Goal: Task Accomplishment & Management: Complete application form

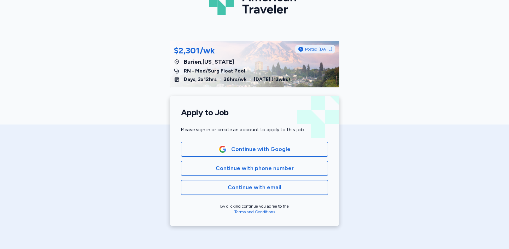
scroll to position [54, 0]
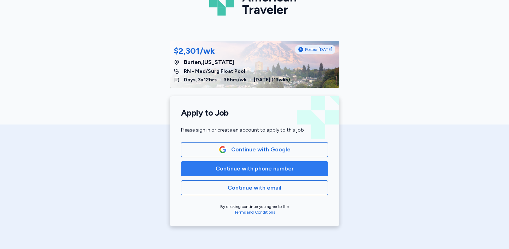
click at [260, 170] on span "Continue with phone number" at bounding box center [255, 168] width 78 height 8
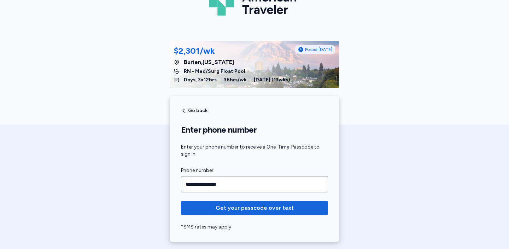
type input "**********"
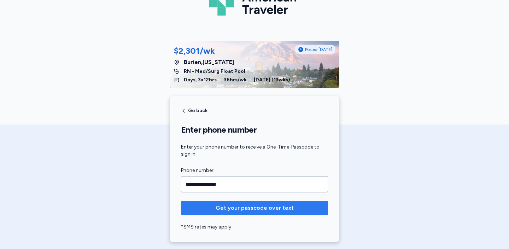
click at [283, 206] on span "Get your passcode over text" at bounding box center [255, 208] width 78 height 8
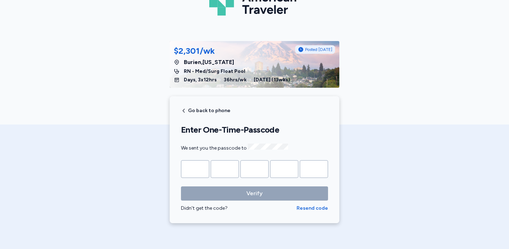
type input "*"
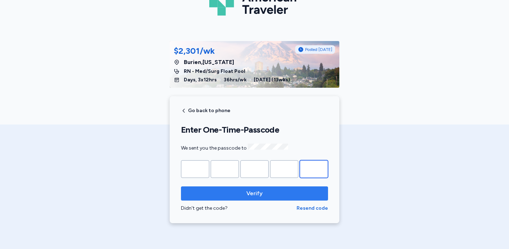
type input "*"
click at [283, 193] on span "Verify" at bounding box center [255, 193] width 136 height 8
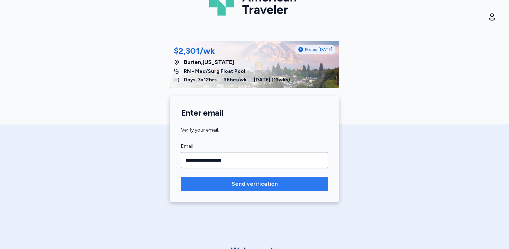
type input "**********"
click at [267, 181] on span "Send verification" at bounding box center [255, 184] width 46 height 8
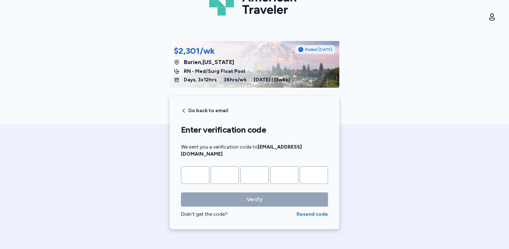
type input "*"
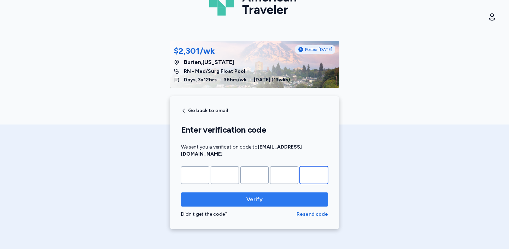
type input "*"
click at [274, 195] on span "Verify" at bounding box center [255, 199] width 136 height 8
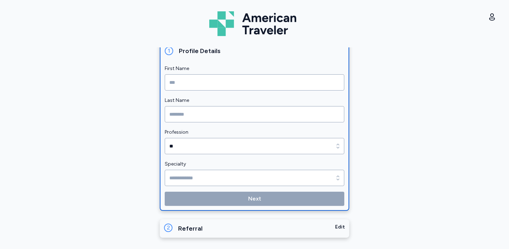
scroll to position [88, 0]
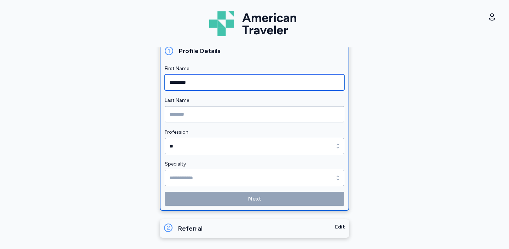
type input "*********"
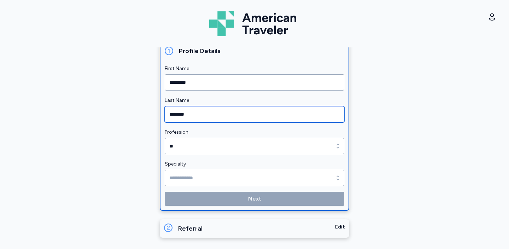
type input "********"
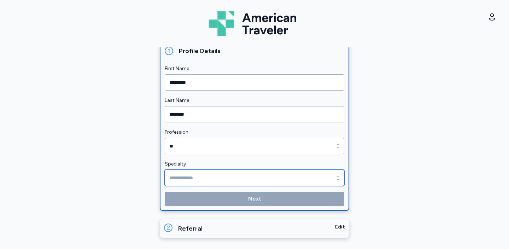
click at [201, 172] on input "Specialty" at bounding box center [255, 178] width 180 height 16
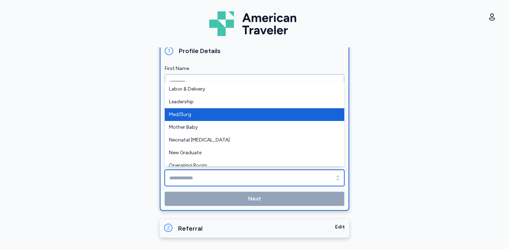
scroll to position [112, 0]
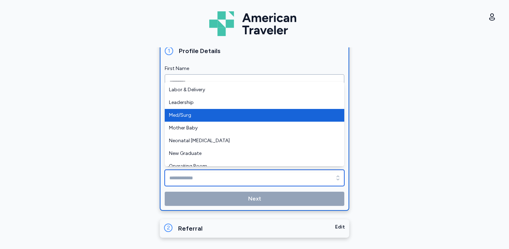
type input "********"
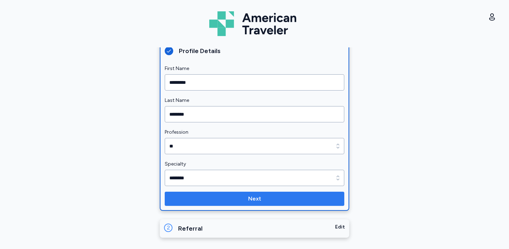
click at [240, 200] on span "Next" at bounding box center [255, 199] width 168 height 8
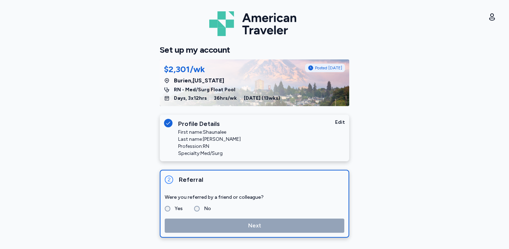
scroll to position [0, 0]
click at [202, 209] on label "No" at bounding box center [205, 208] width 11 height 8
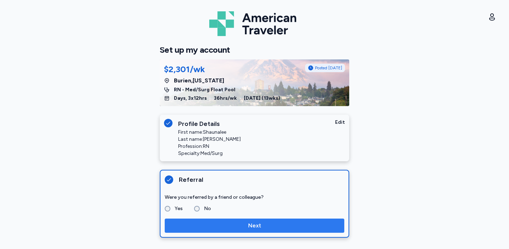
click at [241, 225] on span "Next" at bounding box center [255, 225] width 168 height 8
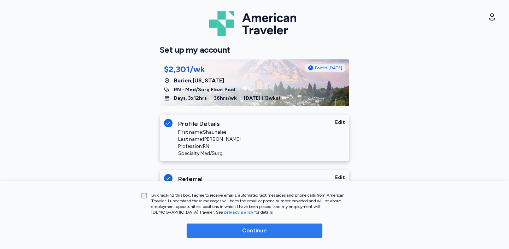
click at [263, 232] on span "Continue" at bounding box center [254, 230] width 25 height 8
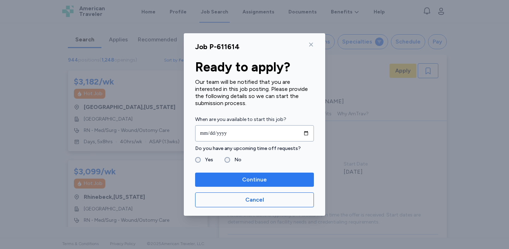
click at [243, 177] on span "Continue" at bounding box center [254, 179] width 25 height 8
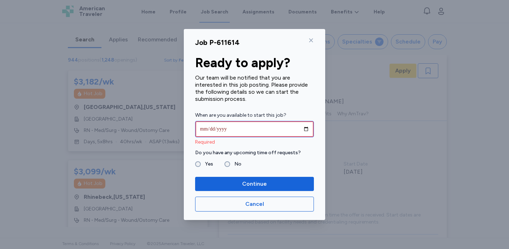
click at [211, 128] on input "date" at bounding box center [254, 129] width 119 height 16
type input "**********"
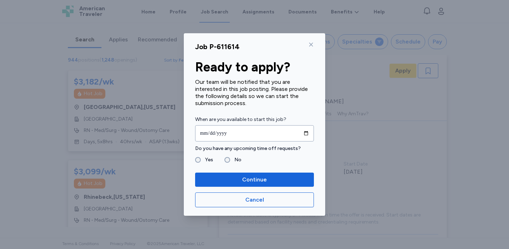
click at [276, 149] on label "Do you have any upcoming time off requests?" at bounding box center [254, 148] width 119 height 8
click at [265, 179] on span "Continue" at bounding box center [254, 179] width 25 height 8
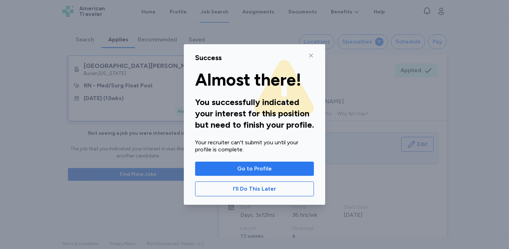
click at [264, 170] on span "Go to Profile" at bounding box center [254, 168] width 35 height 8
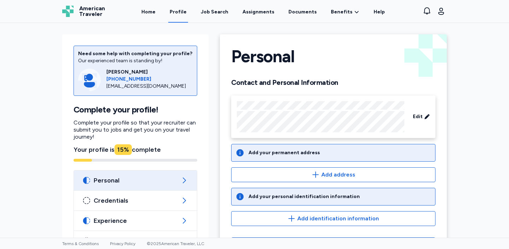
click at [484, 103] on div "Need some help with completing your profile? Our experienced team is standing b…" at bounding box center [254, 130] width 509 height 215
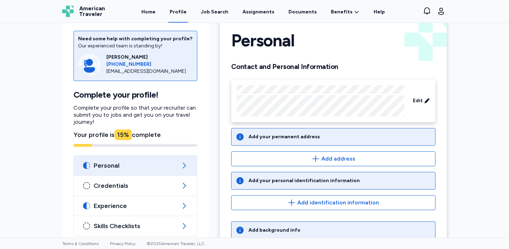
scroll to position [15, 0]
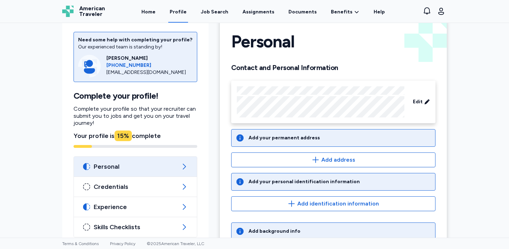
click at [308, 142] on div "Add your permanent address" at bounding box center [333, 138] width 204 height 18
click at [299, 140] on div "Add your permanent address" at bounding box center [284, 137] width 71 height 7
click at [310, 133] on div "Add your permanent address" at bounding box center [333, 138] width 204 height 18
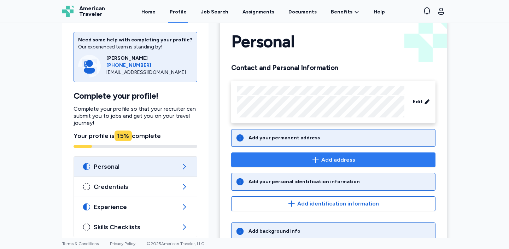
click at [332, 166] on button "Add address" at bounding box center [333, 159] width 204 height 15
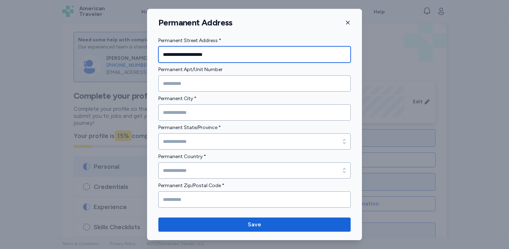
type input "**********"
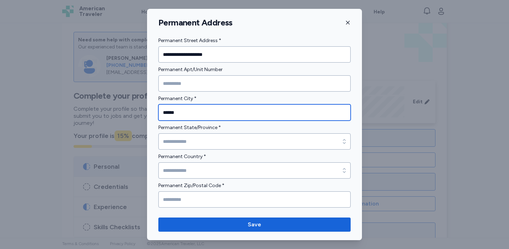
type input "******"
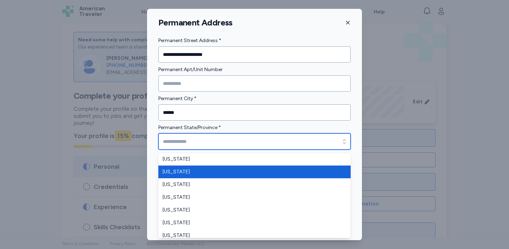
scroll to position [40, 0]
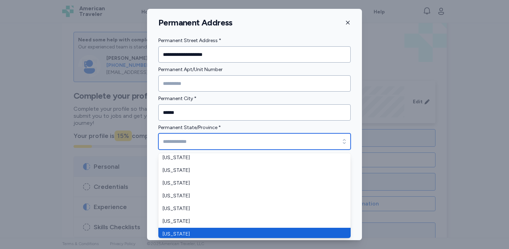
type input "*******"
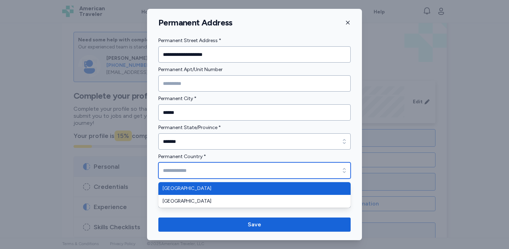
type input "**********"
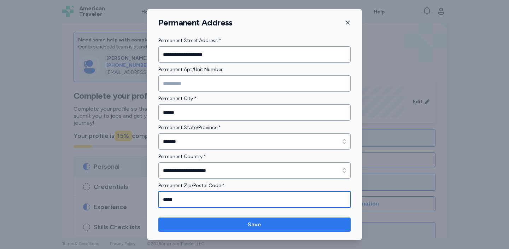
type input "*****"
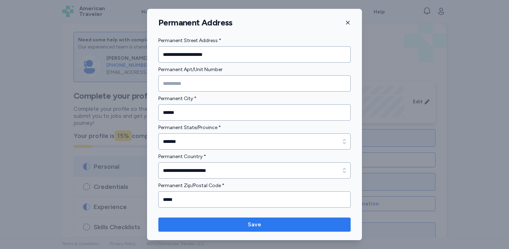
click at [268, 230] on button "Save" at bounding box center [254, 225] width 192 height 14
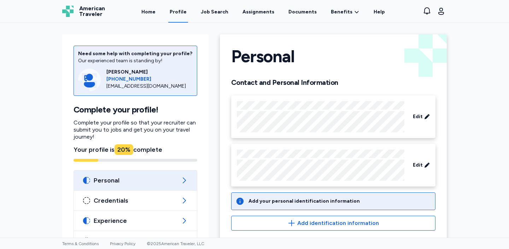
scroll to position [0, 0]
click at [222, 10] on div "Job Search" at bounding box center [215, 11] width 28 height 7
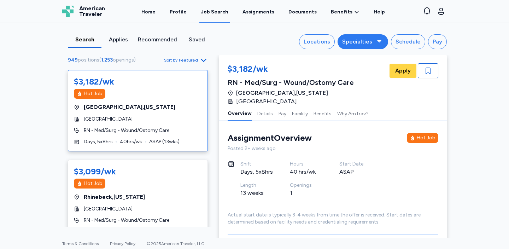
click at [381, 37] on button "Specialties" at bounding box center [363, 41] width 51 height 15
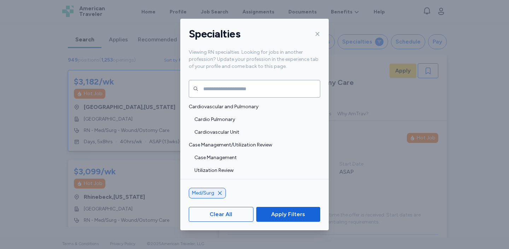
click at [315, 35] on icon at bounding box center [318, 34] width 6 height 6
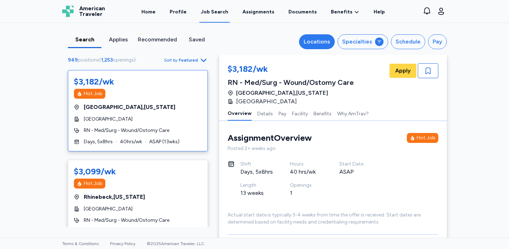
click at [324, 38] on div "Locations" at bounding box center [317, 41] width 27 height 8
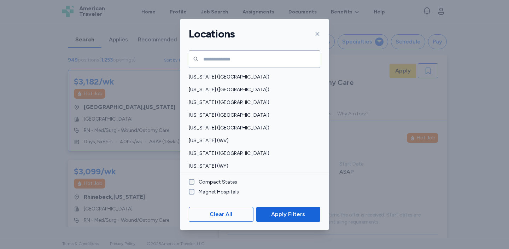
scroll to position [548, 0]
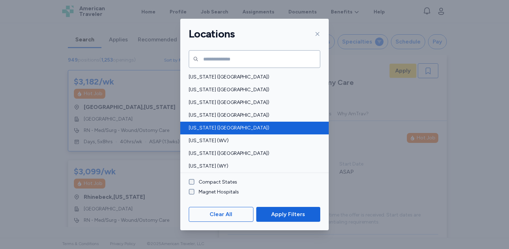
click at [268, 129] on span "[US_STATE] ([GEOGRAPHIC_DATA])" at bounding box center [252, 128] width 127 height 7
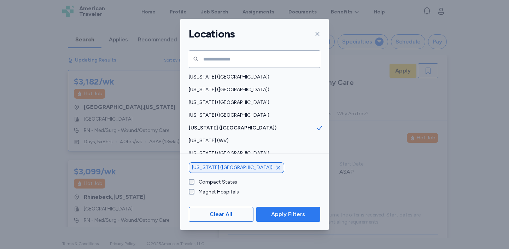
click at [287, 214] on span "Apply Filters" at bounding box center [288, 214] width 34 height 8
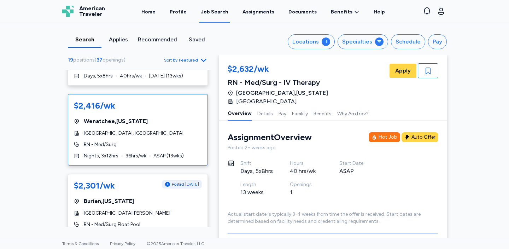
scroll to position [413, 0]
click at [163, 206] on div "$2,301/wk Posted [DATE] [GEOGRAPHIC_DATA] , [US_STATE][GEOGRAPHIC_DATA][PERSON_…" at bounding box center [138, 209] width 140 height 71
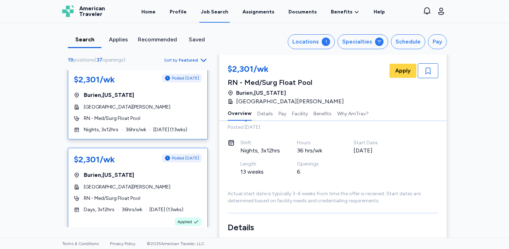
scroll to position [525, 0]
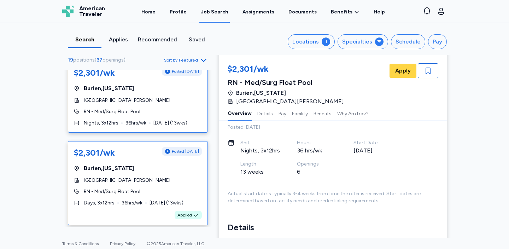
click at [147, 195] on div "RN - Med/Surg Float Pool" at bounding box center [138, 191] width 128 height 7
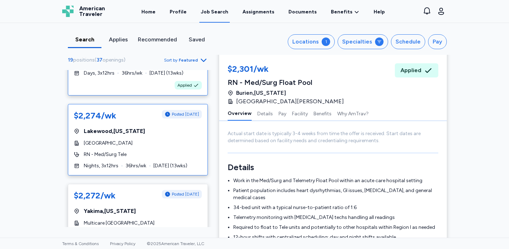
scroll to position [655, 0]
click at [93, 154] on span "RN - Med/Surg Tele" at bounding box center [105, 154] width 43 height 7
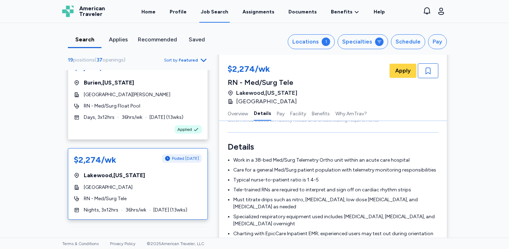
scroll to position [611, 0]
click at [138, 109] on span "RN - Med/Surg Float Pool" at bounding box center [112, 106] width 57 height 7
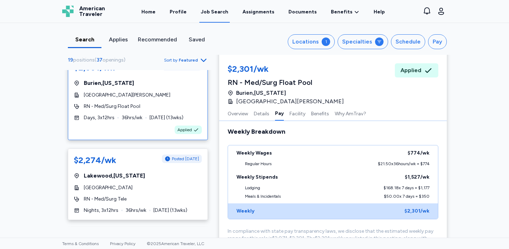
scroll to position [605, 0]
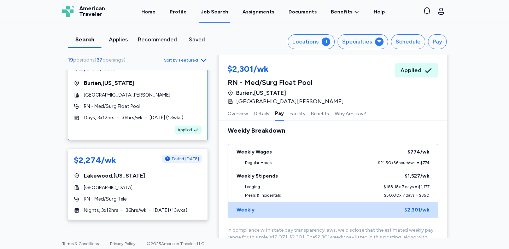
click at [490, 137] on div "Search Applies Recommended Saved Locations 1 Specialties Schedule Pay 19 positi…" at bounding box center [254, 130] width 509 height 215
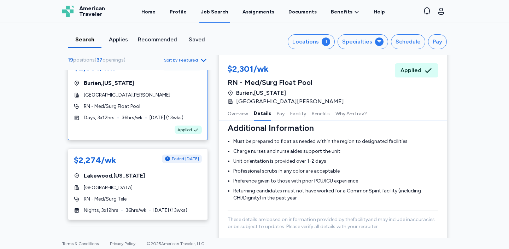
scroll to position [380, 0]
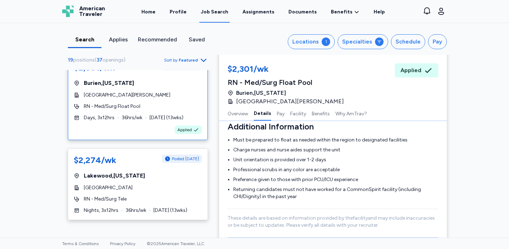
click at [484, 124] on div "Search Applies Recommended Saved Locations 1 Specialties Schedule Pay 19 positi…" at bounding box center [254, 130] width 509 height 215
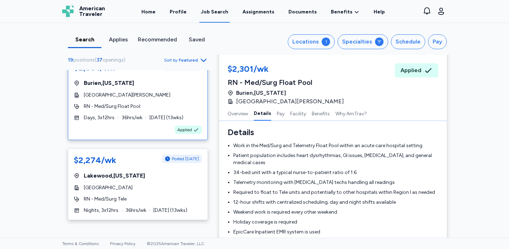
scroll to position [158, 0]
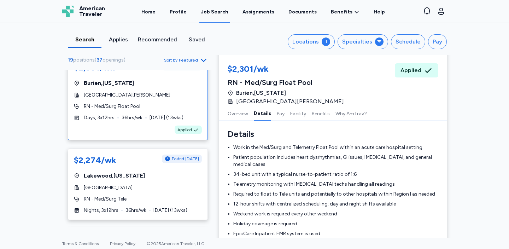
click at [351, 171] on li "34-bed unit with a typical nurse-to-patient ratio of 1:6" at bounding box center [335, 174] width 205 height 7
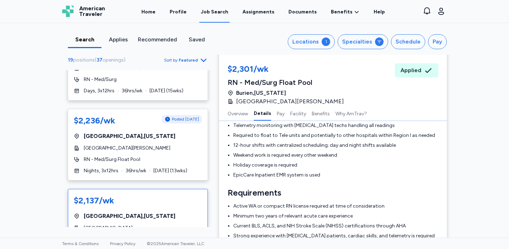
scroll to position [809, 0]
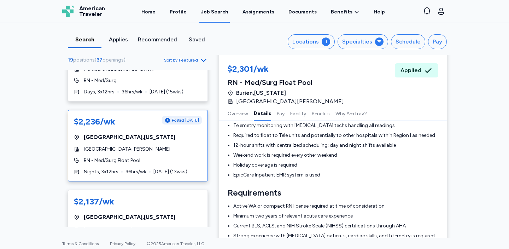
click at [166, 155] on div "$2,236/wk Posted [DATE] [GEOGRAPHIC_DATA] , [US_STATE][GEOGRAPHIC_DATA][PERSON_…" at bounding box center [138, 145] width 140 height 71
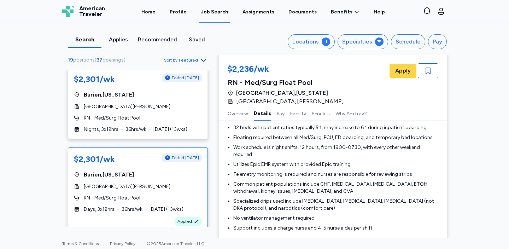
scroll to position [519, 0]
click at [154, 204] on div "$2,301/wk Posted [DATE] [GEOGRAPHIC_DATA] , [US_STATE][GEOGRAPHIC_DATA][PERSON_…" at bounding box center [138, 190] width 140 height 84
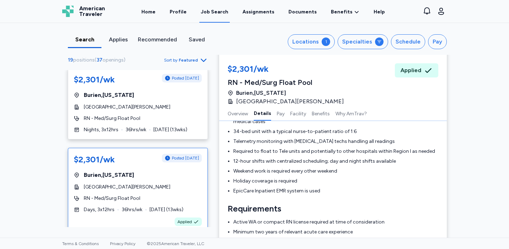
scroll to position [201, 0]
